Goal: Browse casually

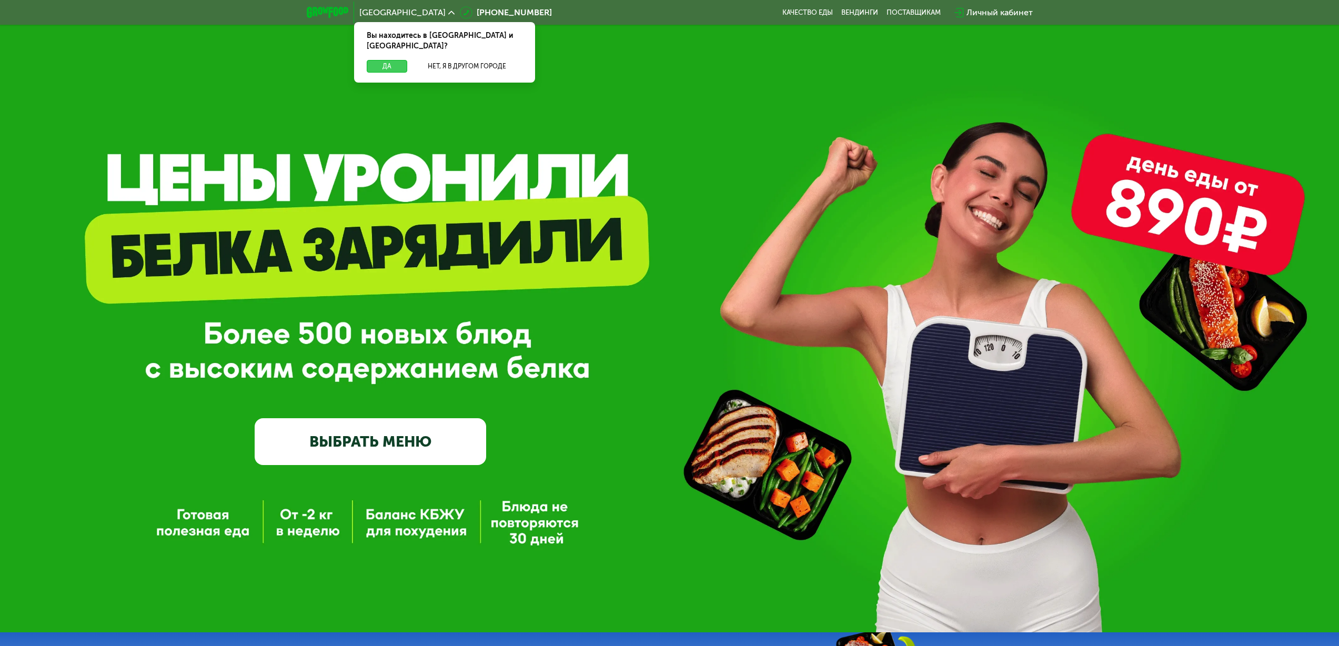
click at [391, 60] on button "Да" at bounding box center [387, 66] width 41 height 13
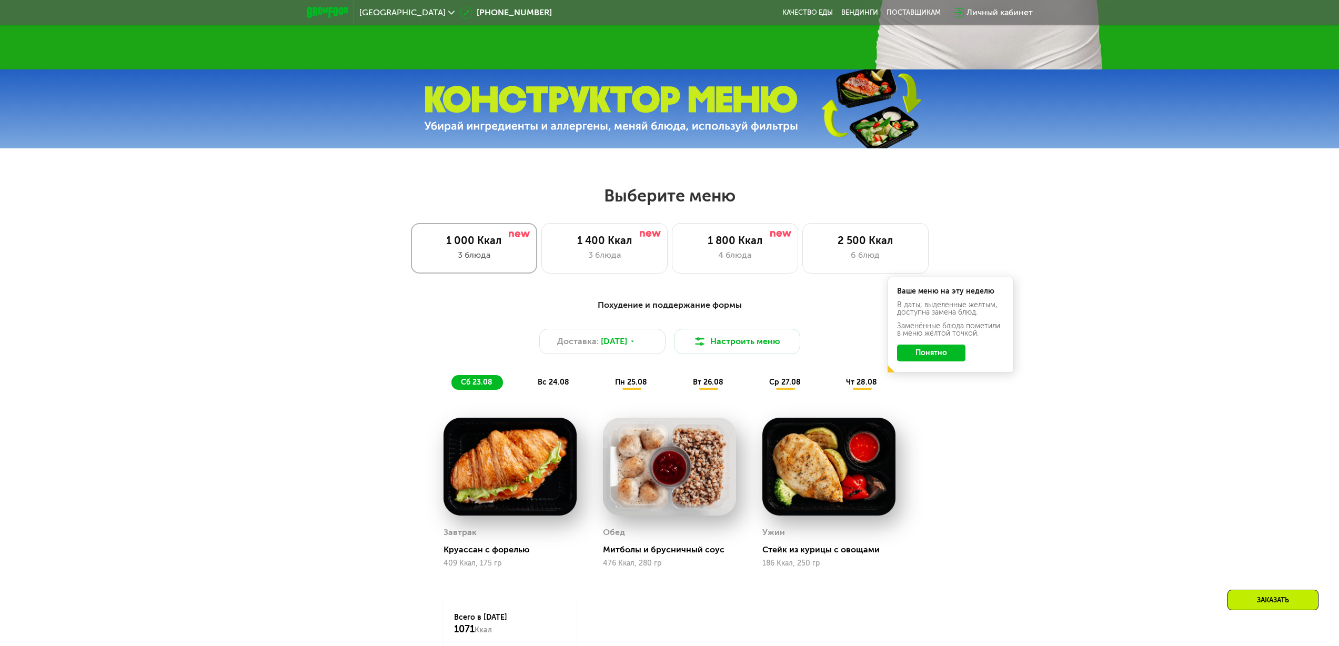
scroll to position [588, 0]
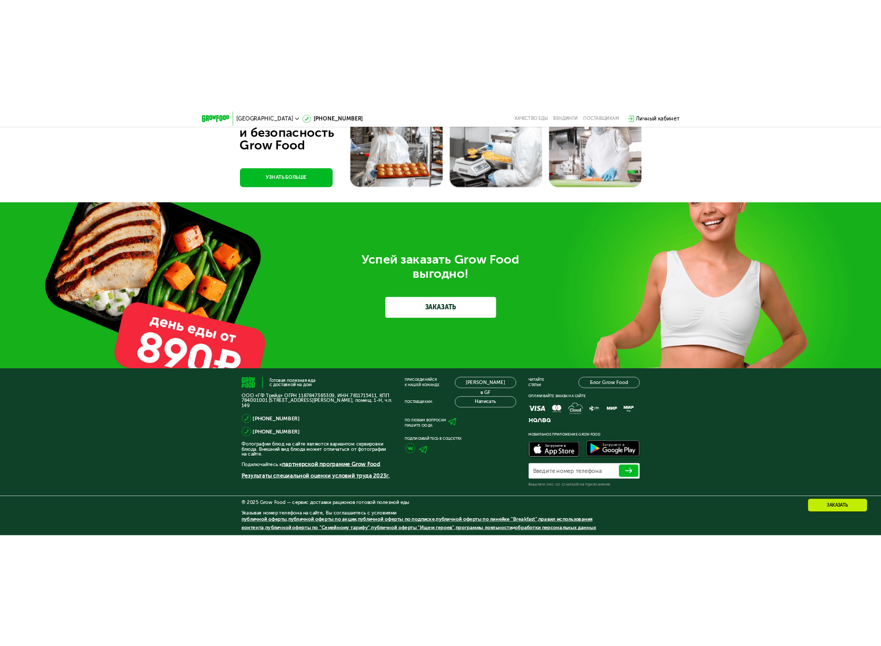
scroll to position [3370, 0]
